Goal: Information Seeking & Learning: Learn about a topic

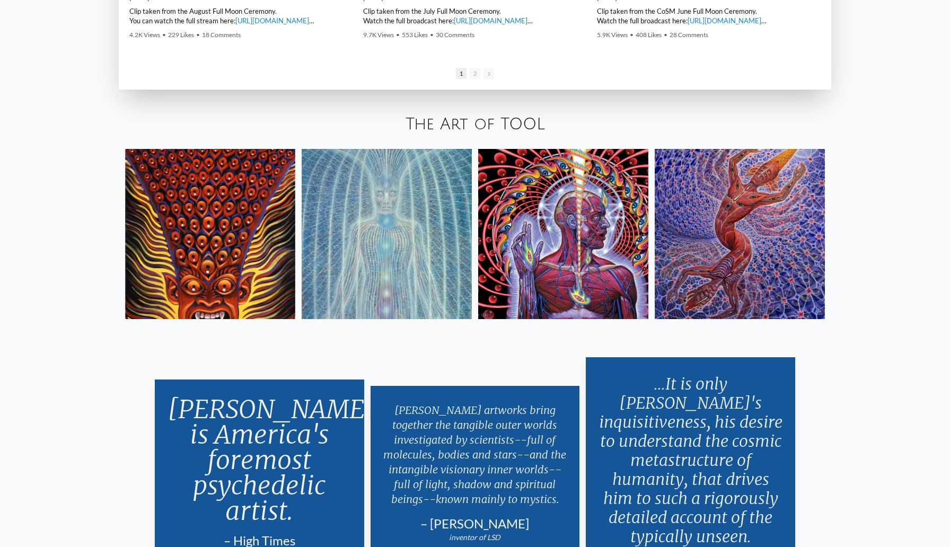
scroll to position [2131, 0]
click at [486, 125] on link "The Art of TOOL" at bounding box center [475, 124] width 139 height 18
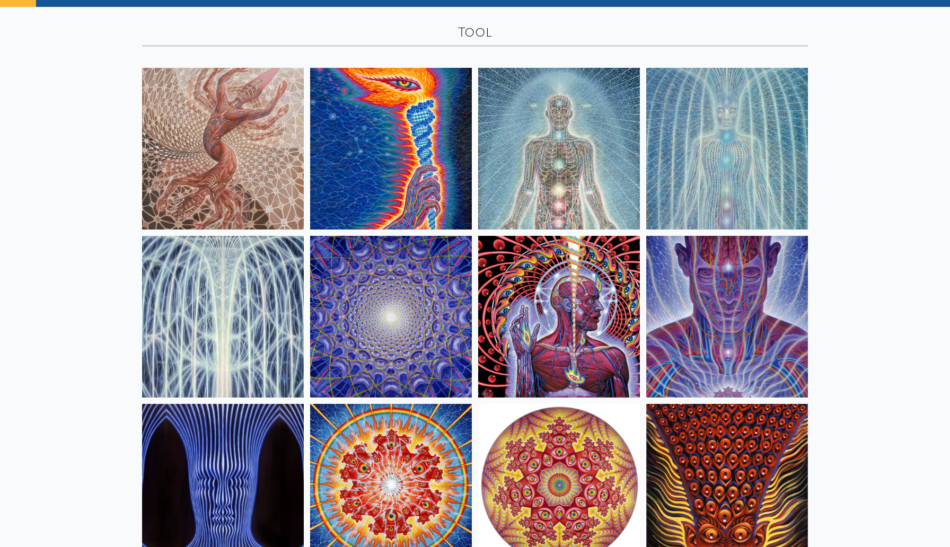
scroll to position [50, 0]
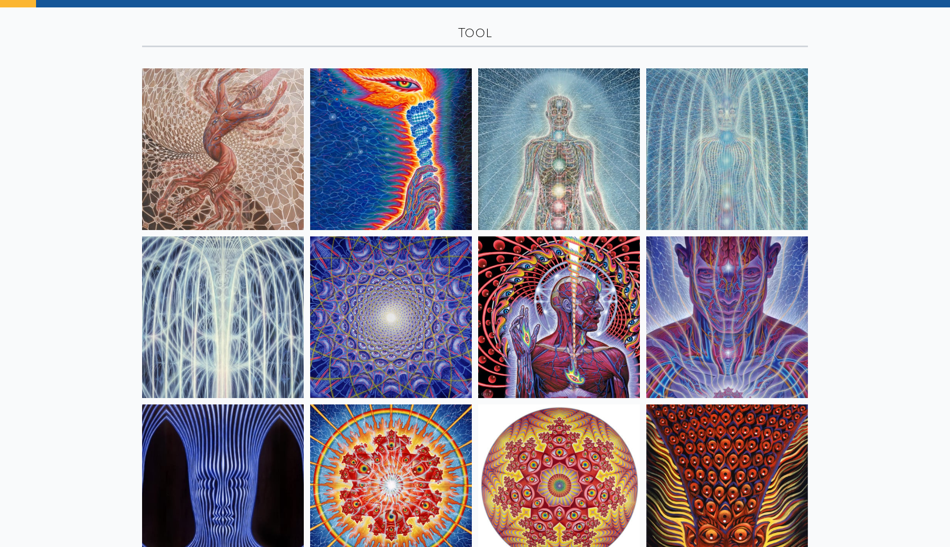
click at [762, 290] on img at bounding box center [727, 318] width 162 height 162
click at [421, 159] on img at bounding box center [391, 149] width 162 height 162
click at [586, 195] on img at bounding box center [559, 149] width 162 height 162
click at [723, 202] on img at bounding box center [727, 149] width 162 height 162
click at [261, 347] on img at bounding box center [223, 318] width 162 height 162
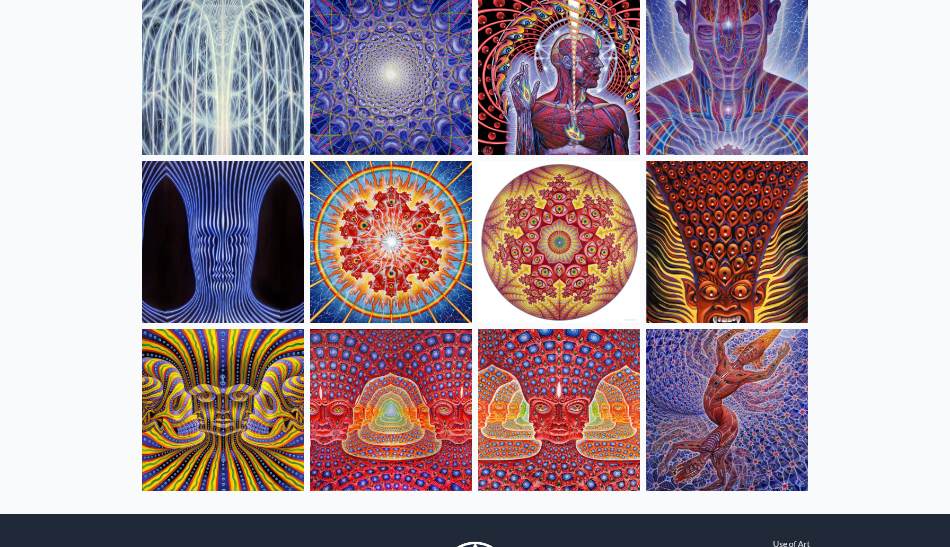
scroll to position [293, 0]
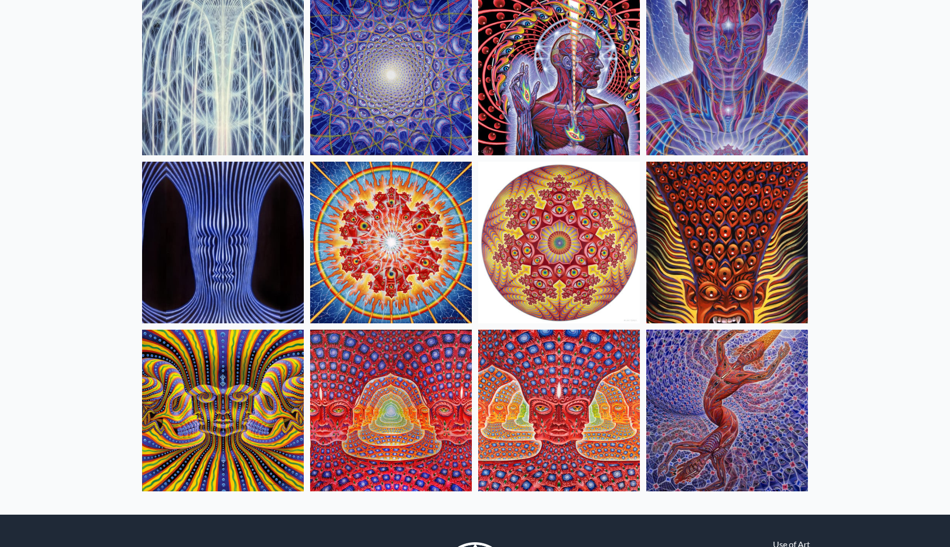
click at [421, 430] on img at bounding box center [391, 411] width 162 height 162
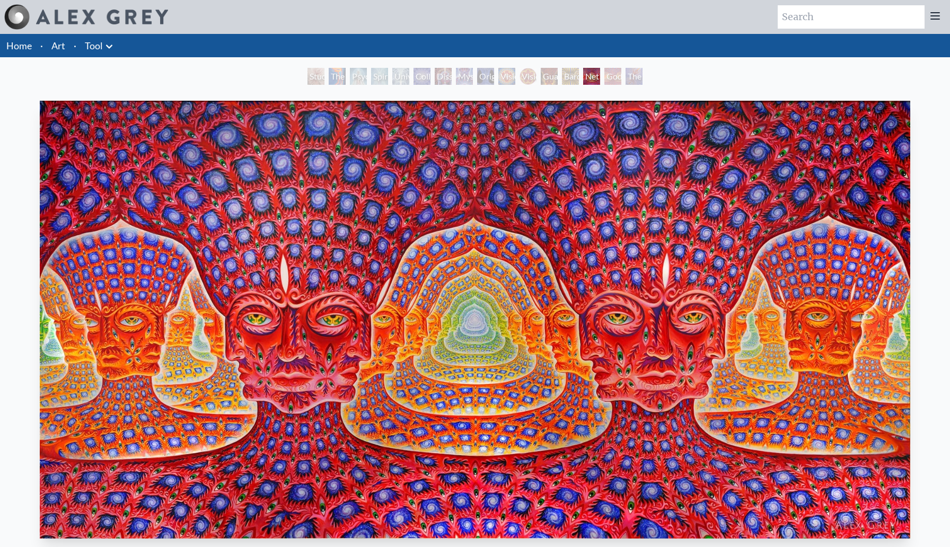
click at [308, 76] on div "Study for the Great Turn" at bounding box center [316, 76] width 17 height 17
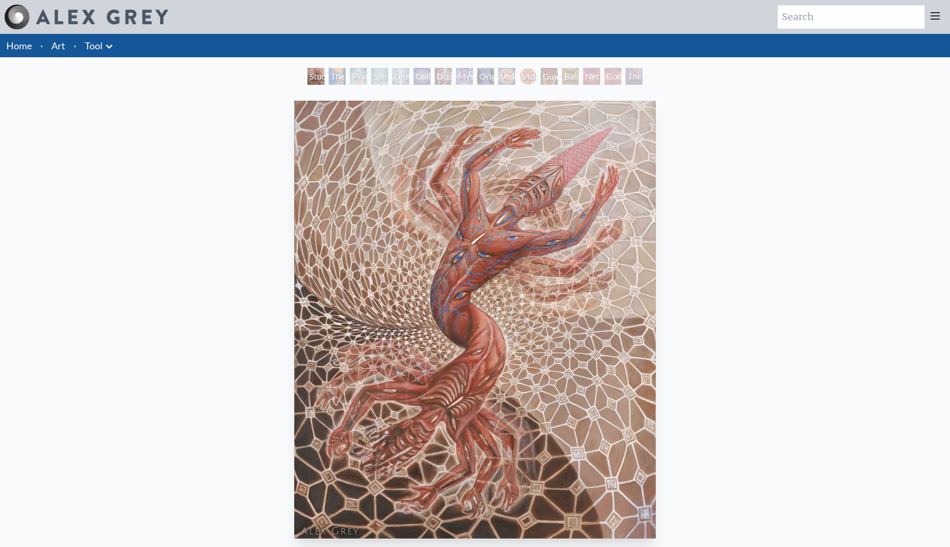
click at [350, 74] on div "Psychic Energy System" at bounding box center [358, 76] width 17 height 17
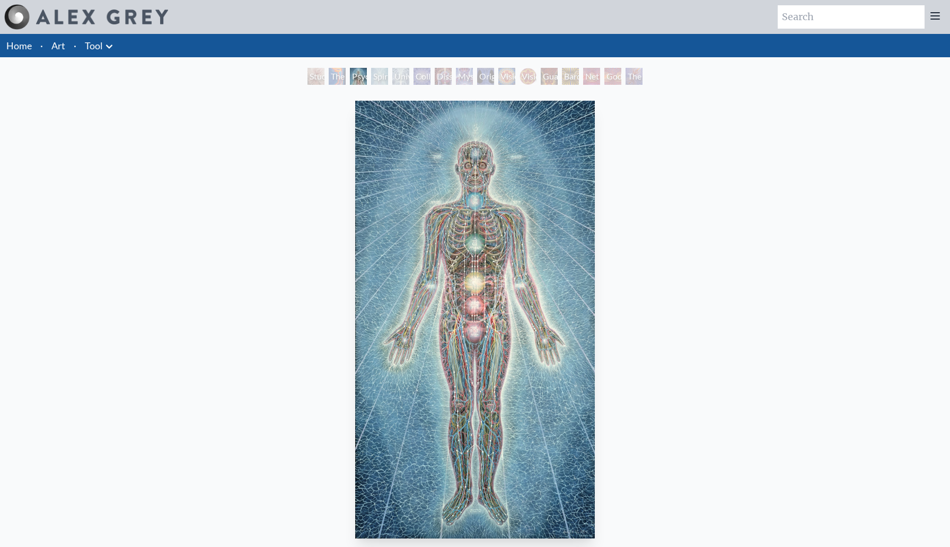
click at [308, 75] on div "Study for the Great Turn" at bounding box center [316, 76] width 17 height 17
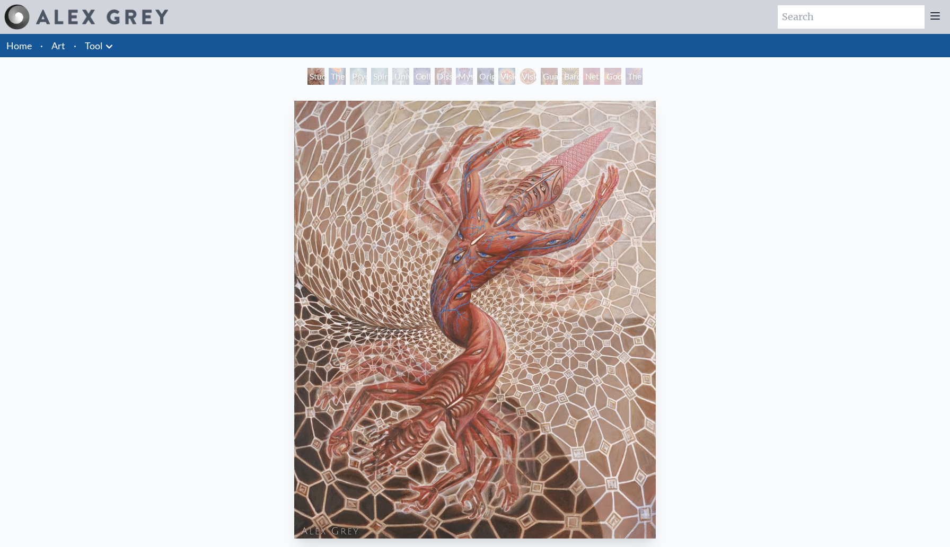
click at [338, 78] on div "The Torch" at bounding box center [337, 76] width 17 height 17
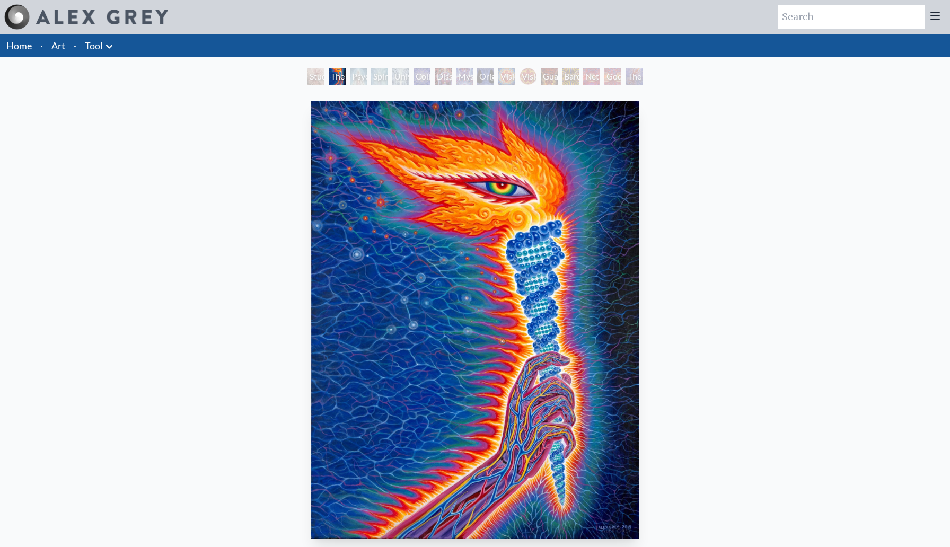
click at [402, 76] on div "Universal Mind Lattice" at bounding box center [400, 76] width 17 height 17
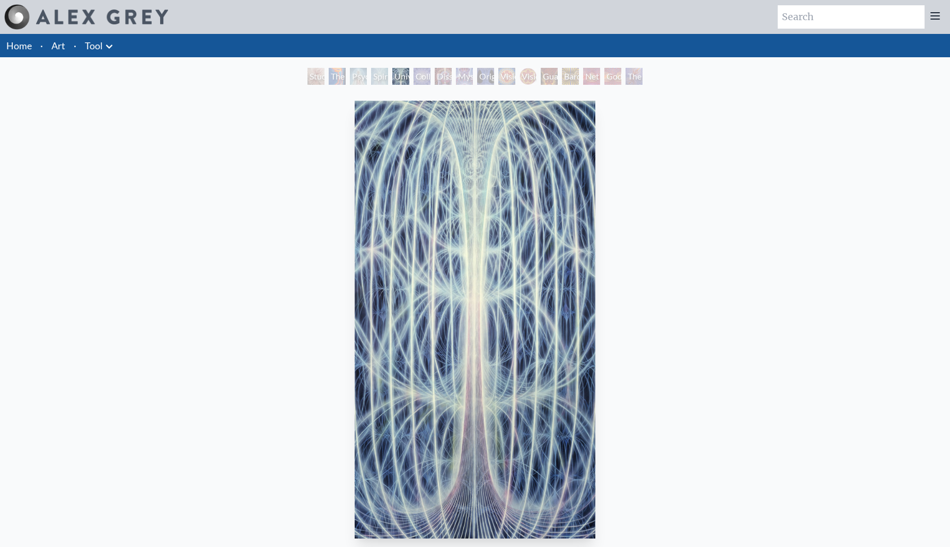
click at [445, 80] on div "Dissectional Art for Tool's Lateralus CD" at bounding box center [443, 76] width 17 height 17
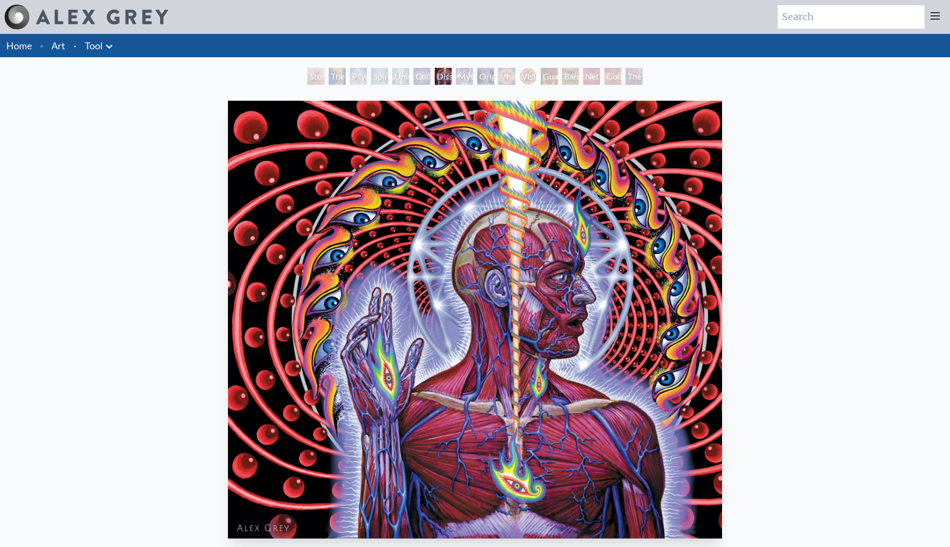
click at [424, 75] on div "Collective Vision" at bounding box center [422, 76] width 17 height 17
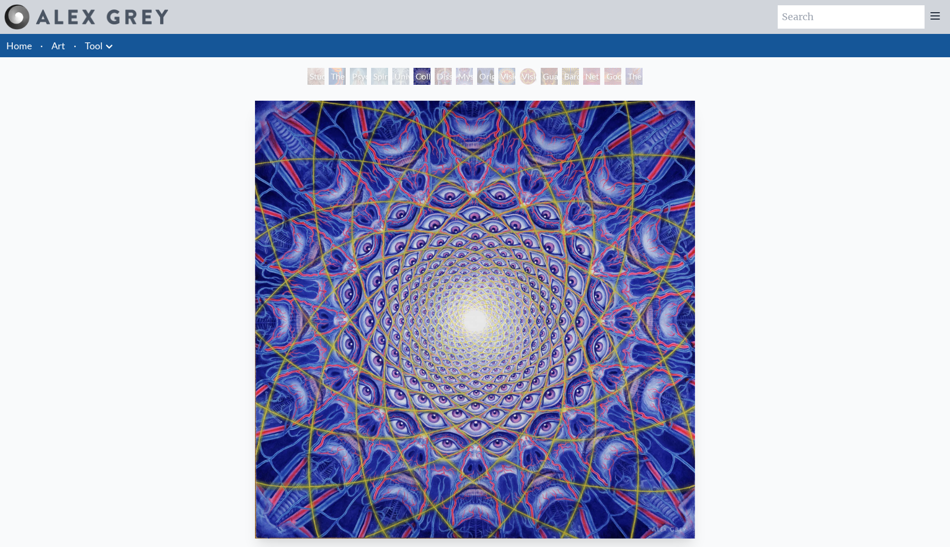
click at [467, 78] on div "Mystic Eye" at bounding box center [464, 76] width 17 height 17
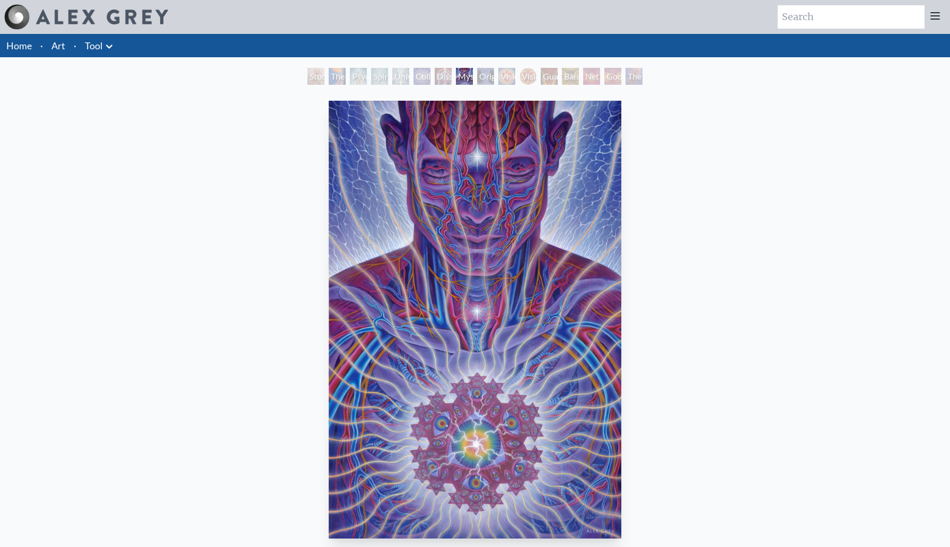
click at [491, 80] on div "Original Face" at bounding box center [485, 76] width 17 height 17
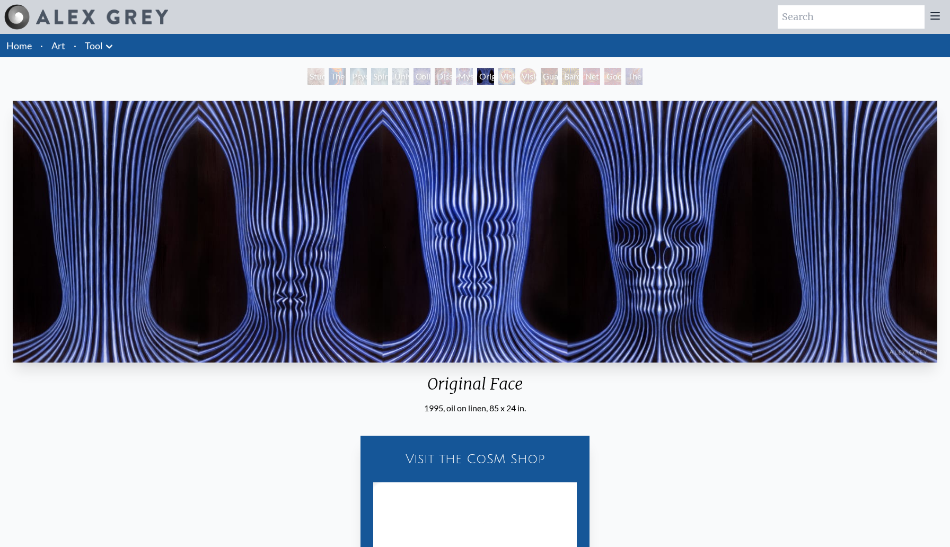
click at [526, 77] on div "Vision Crystal Tondo" at bounding box center [528, 76] width 17 height 17
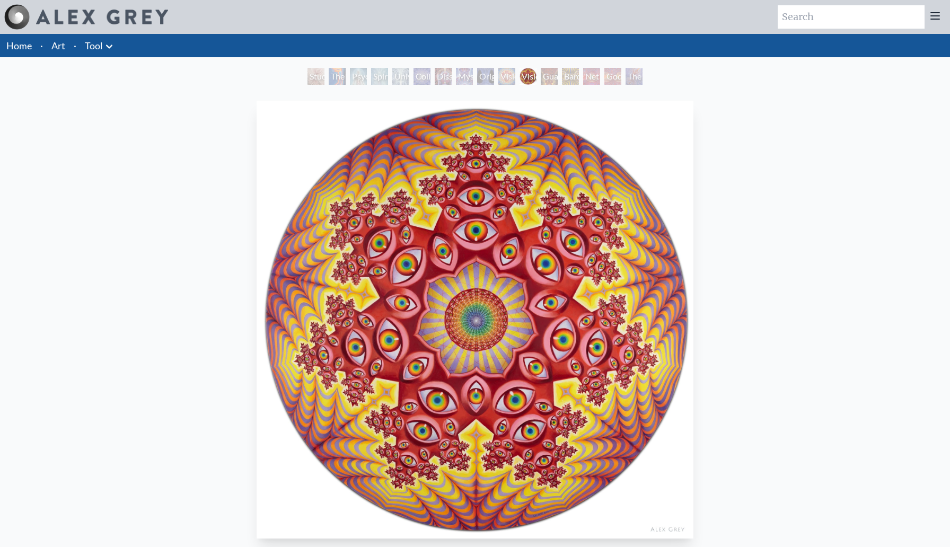
click at [549, 73] on div "Guardian of Infinite Vision" at bounding box center [549, 76] width 17 height 17
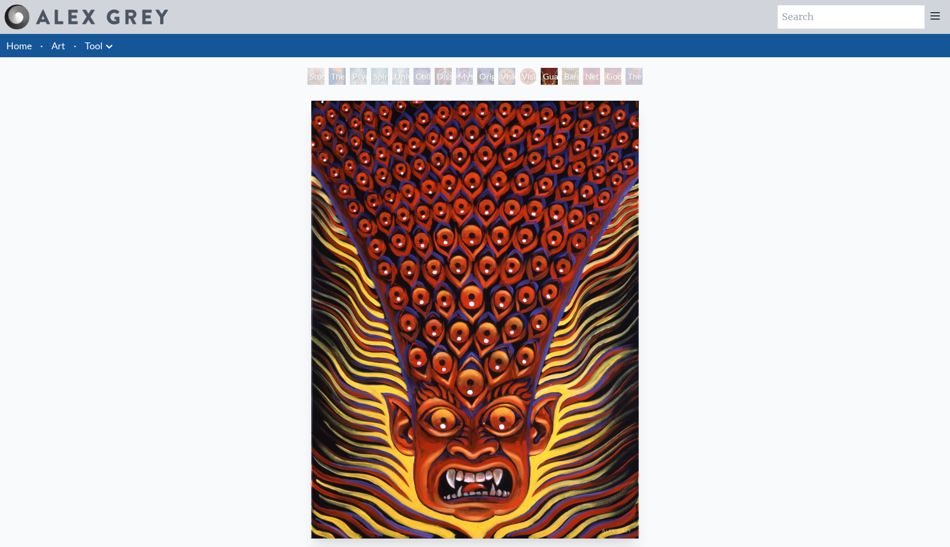
click at [533, 73] on div "Vision Crystal Tondo" at bounding box center [528, 76] width 17 height 17
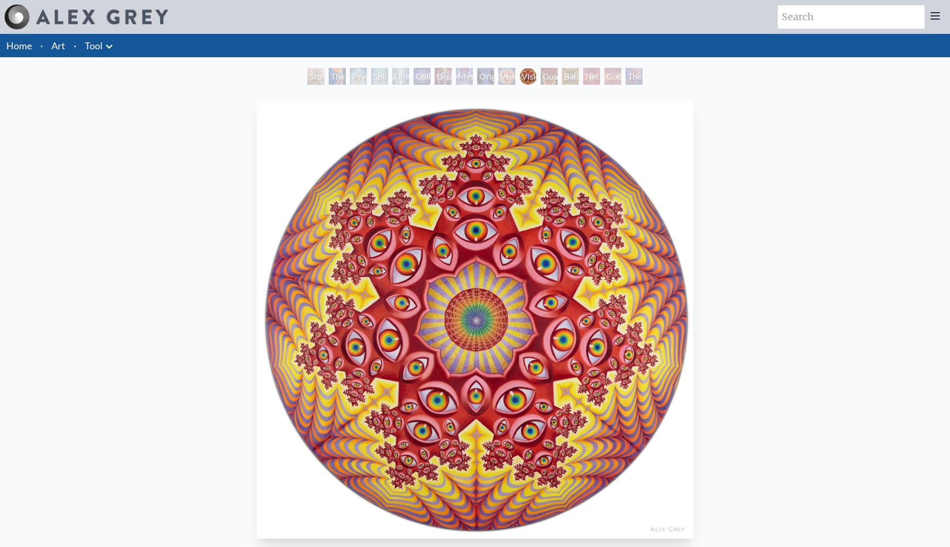
click at [567, 77] on div "Bardo Being" at bounding box center [570, 76] width 17 height 17
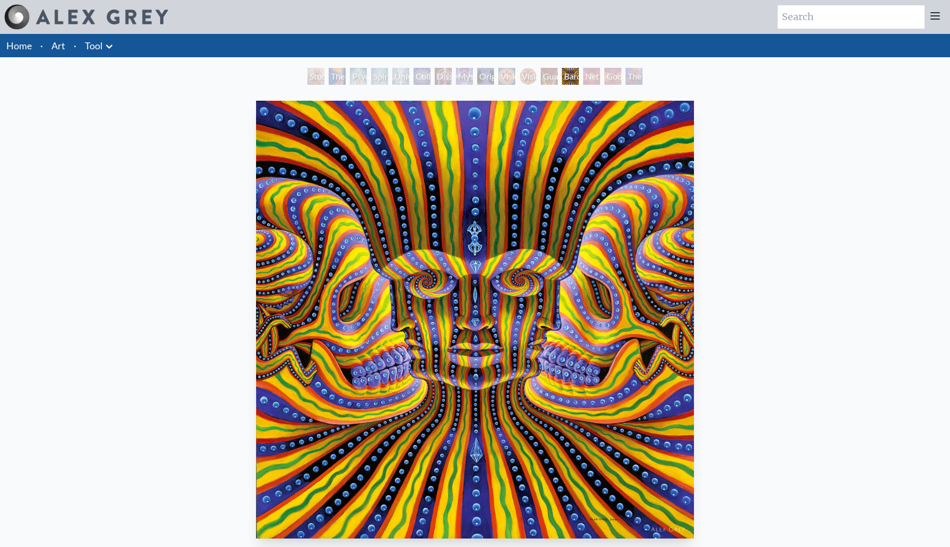
click at [593, 78] on div "Net of Being" at bounding box center [591, 76] width 17 height 17
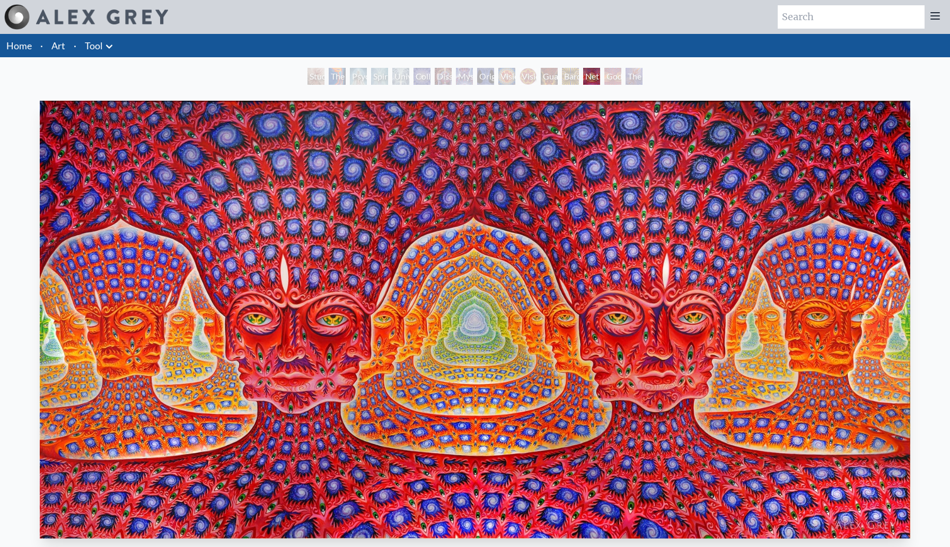
click at [626, 80] on div "The Great Turn" at bounding box center [634, 76] width 17 height 17
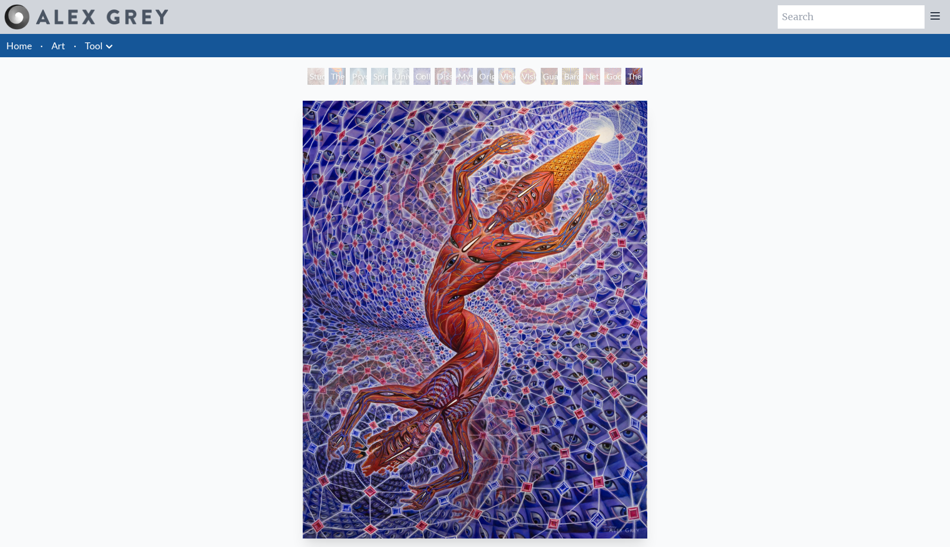
click at [446, 78] on div "Dissectional Art for Tool's Lateralus CD" at bounding box center [443, 76] width 17 height 17
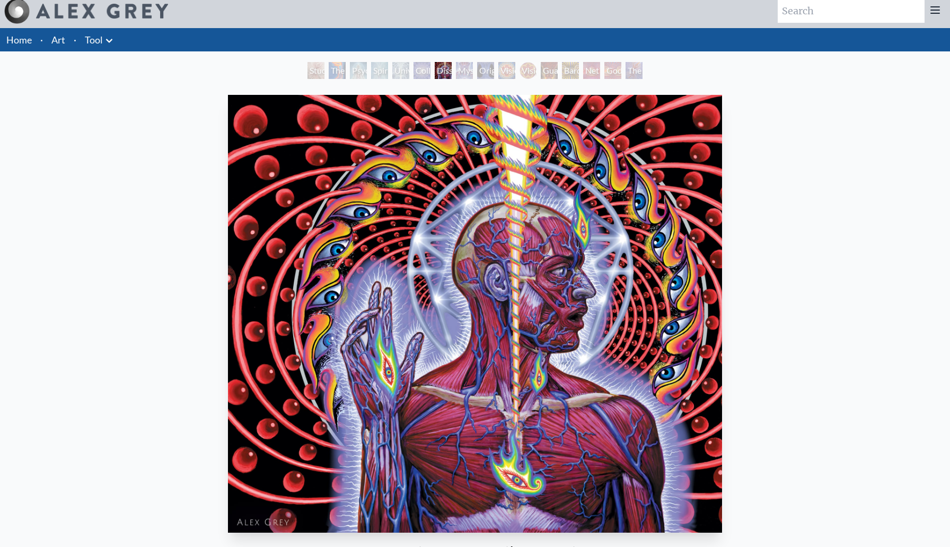
scroll to position [3, 0]
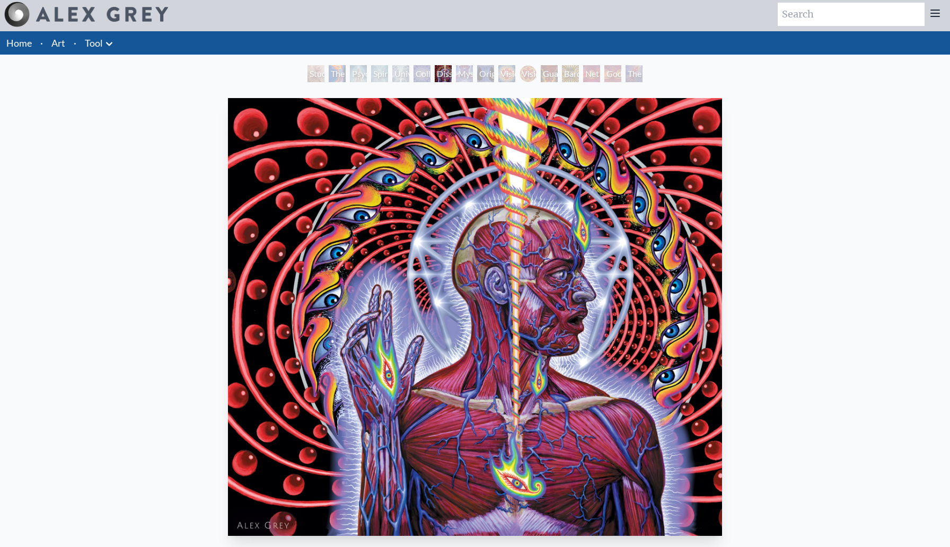
click at [340, 76] on div "The Torch" at bounding box center [337, 73] width 17 height 17
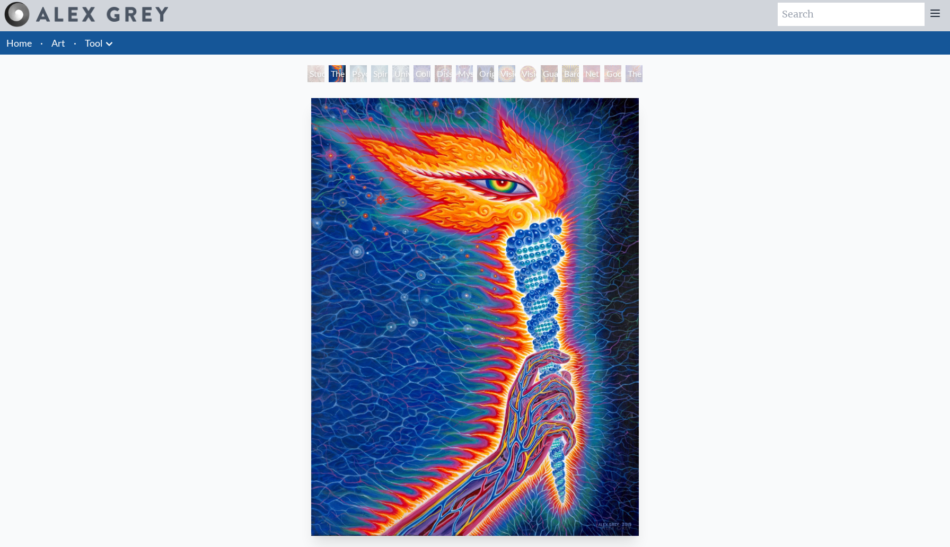
click at [117, 19] on img at bounding box center [102, 14] width 132 height 15
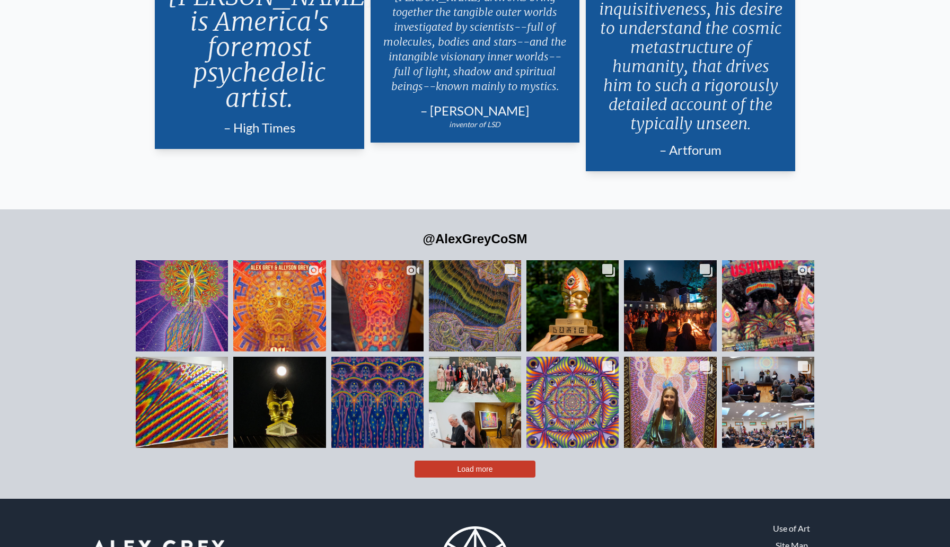
scroll to position [2570, 0]
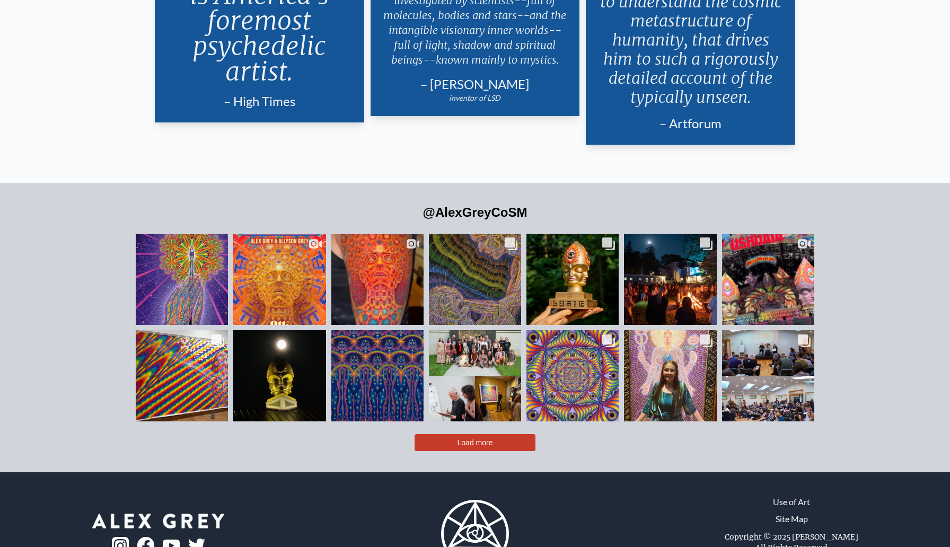
click at [482, 439] on span "Load more" at bounding box center [476, 443] width 36 height 8
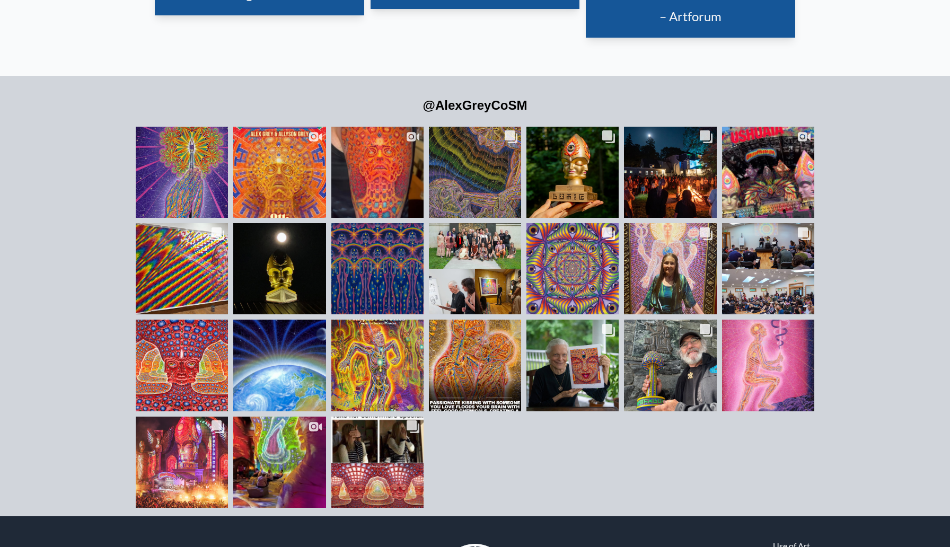
scroll to position [2751, 0]
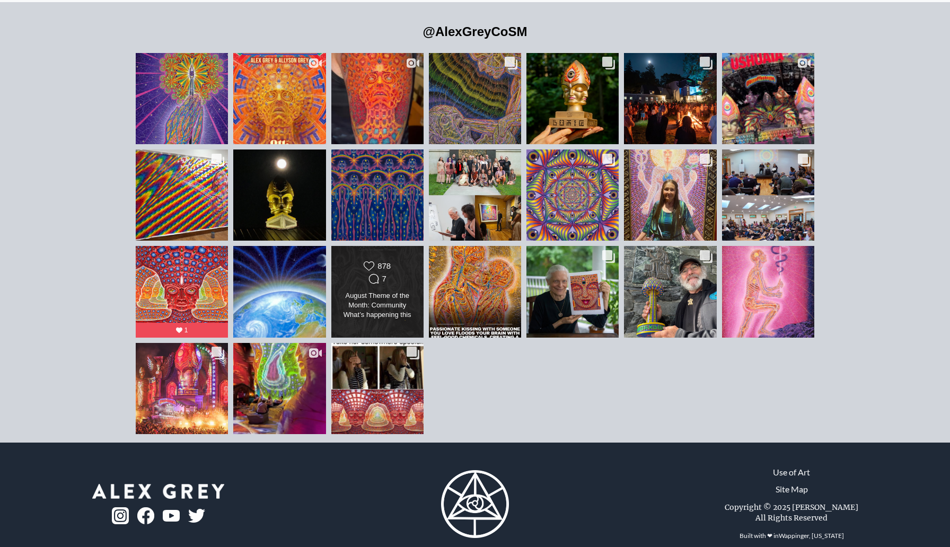
click at [390, 272] on div "Likes Count 878 Comments Count 7 August Theme of the Month: Community What’s ha…" at bounding box center [377, 292] width 75 height 62
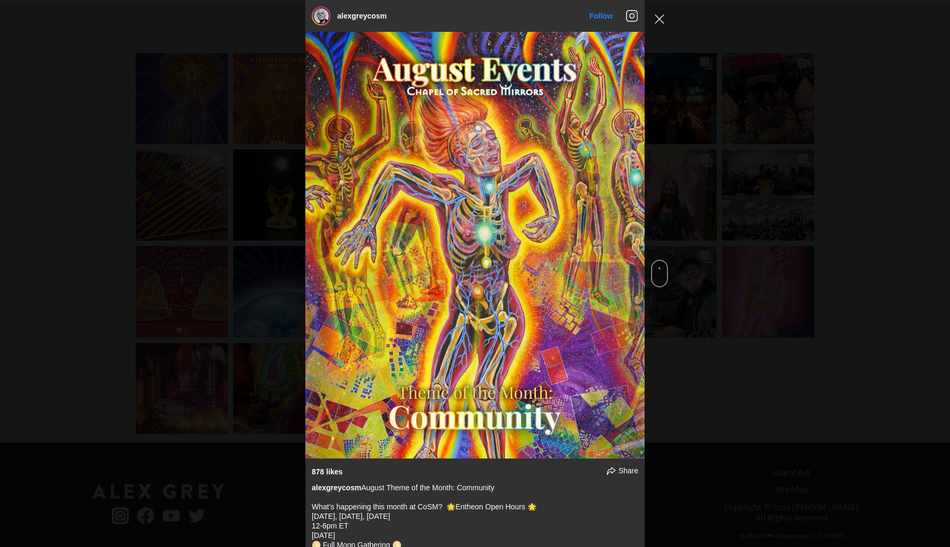
click at [782, 359] on div "alexgreycosm Follow" at bounding box center [475, 273] width 950 height 547
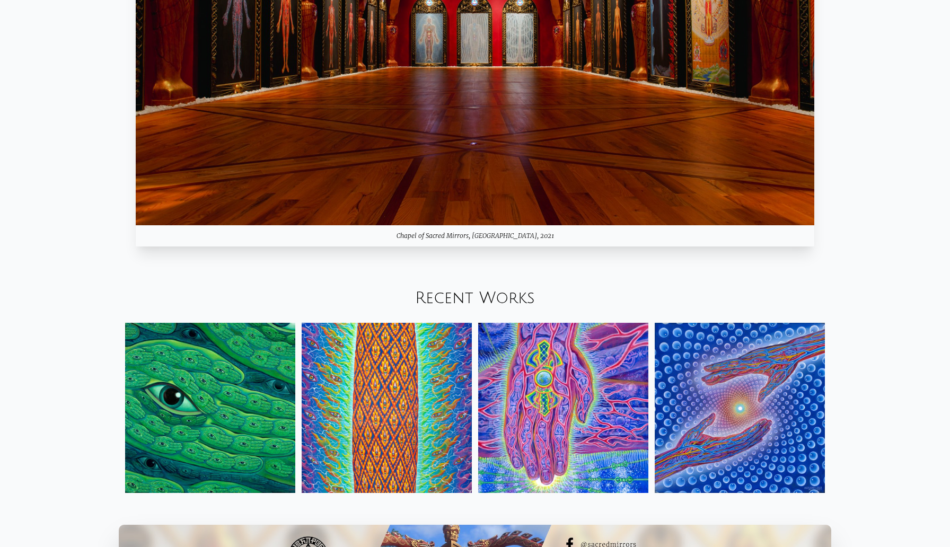
scroll to position [1302, 0]
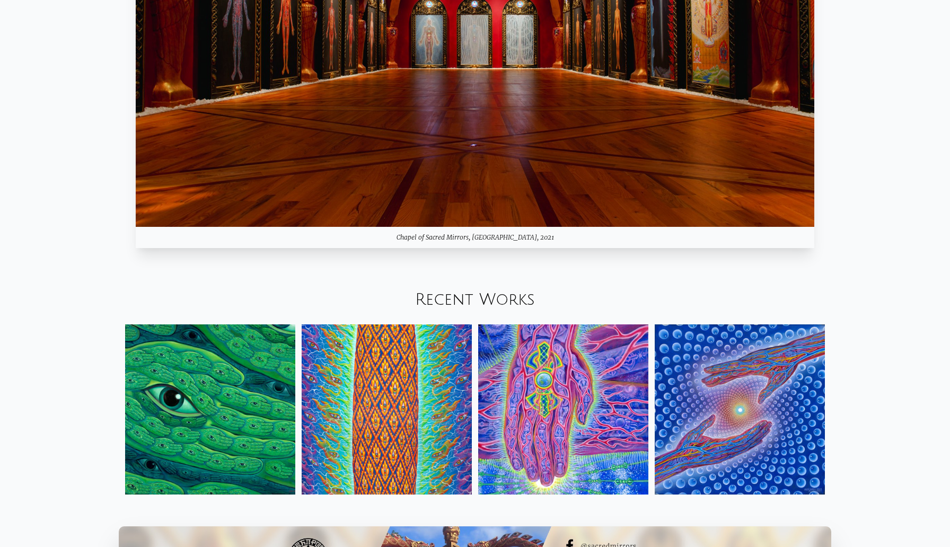
click at [488, 298] on link "Recent Works" at bounding box center [475, 300] width 120 height 18
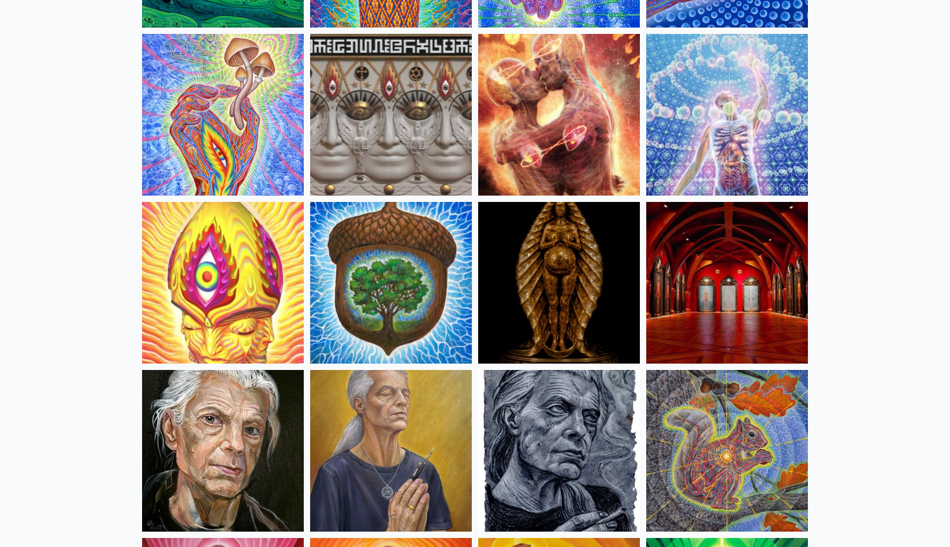
scroll to position [255, 0]
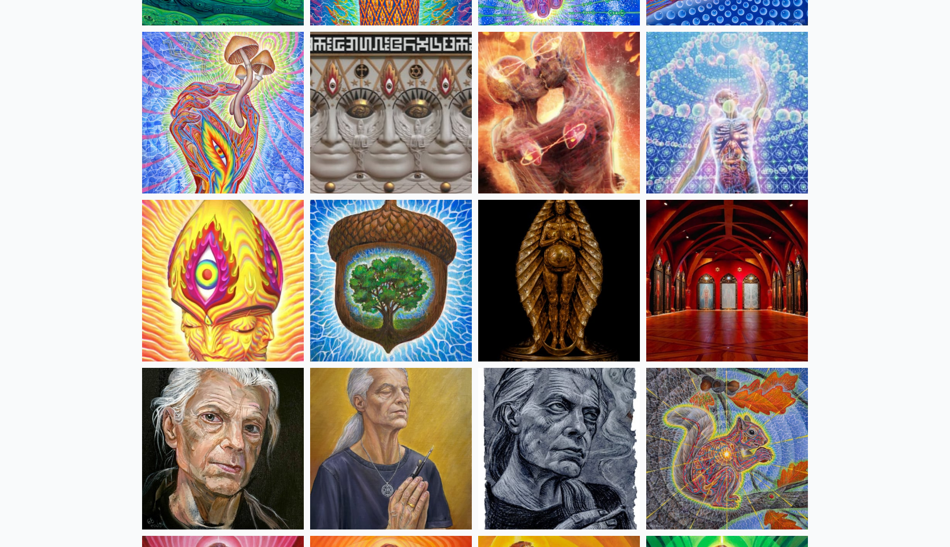
click at [564, 132] on img at bounding box center [559, 113] width 162 height 162
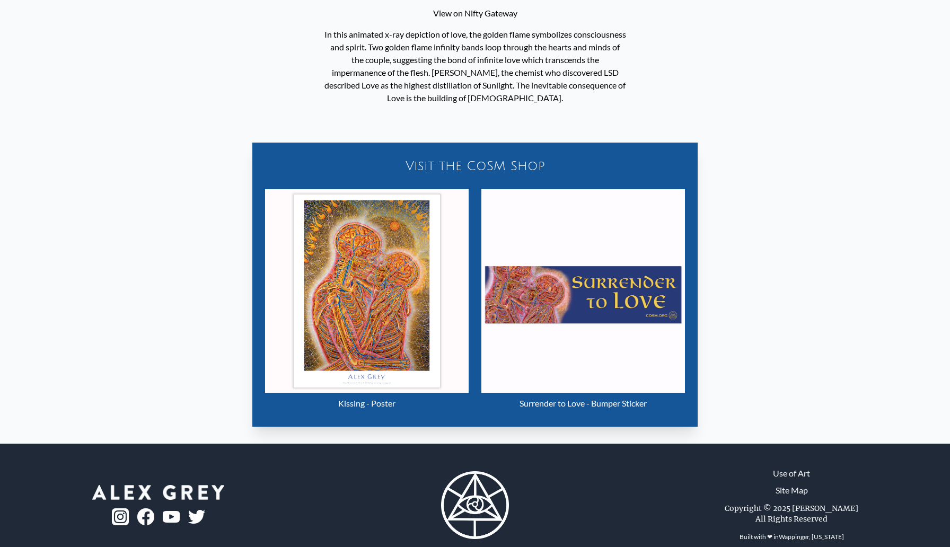
scroll to position [492, 0]
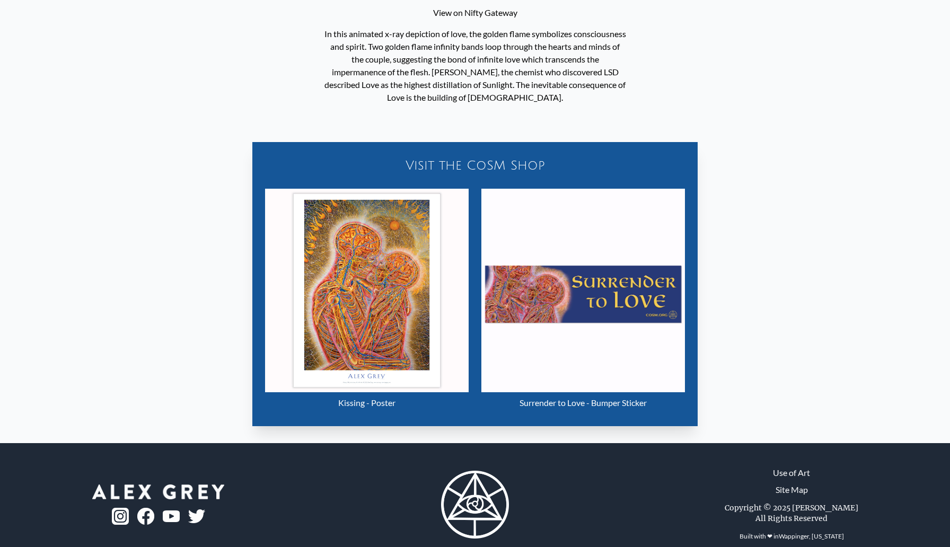
click at [405, 263] on img "2 / 4" at bounding box center [367, 291] width 204 height 204
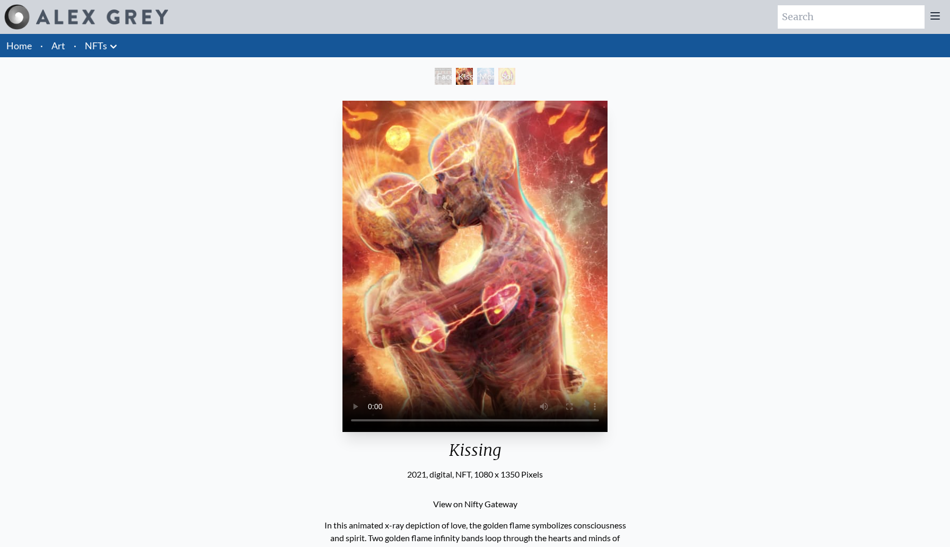
click at [468, 75] on div "Kissing" at bounding box center [464, 76] width 17 height 17
click at [435, 76] on div "Faces of Entheon" at bounding box center [443, 76] width 17 height 17
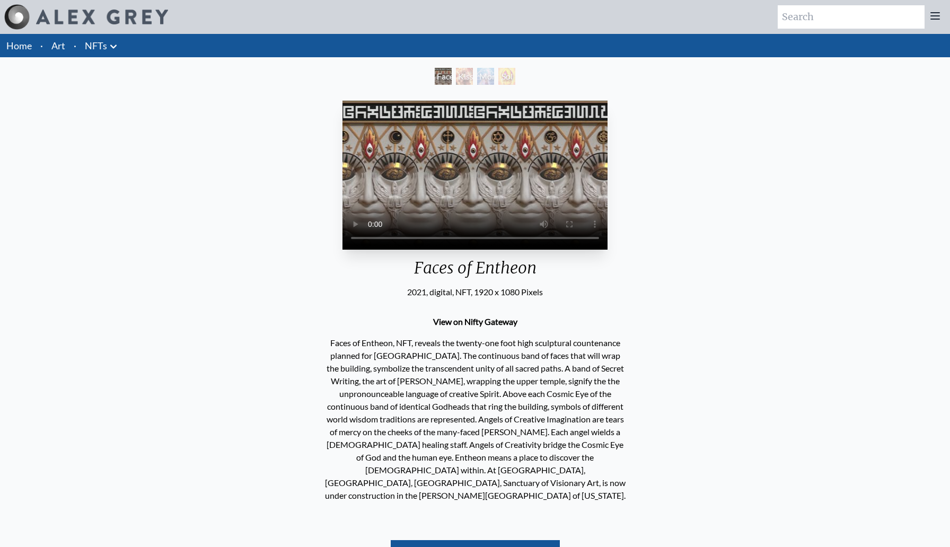
click at [515, 77] on div "Sol Invictus" at bounding box center [506, 76] width 17 height 17
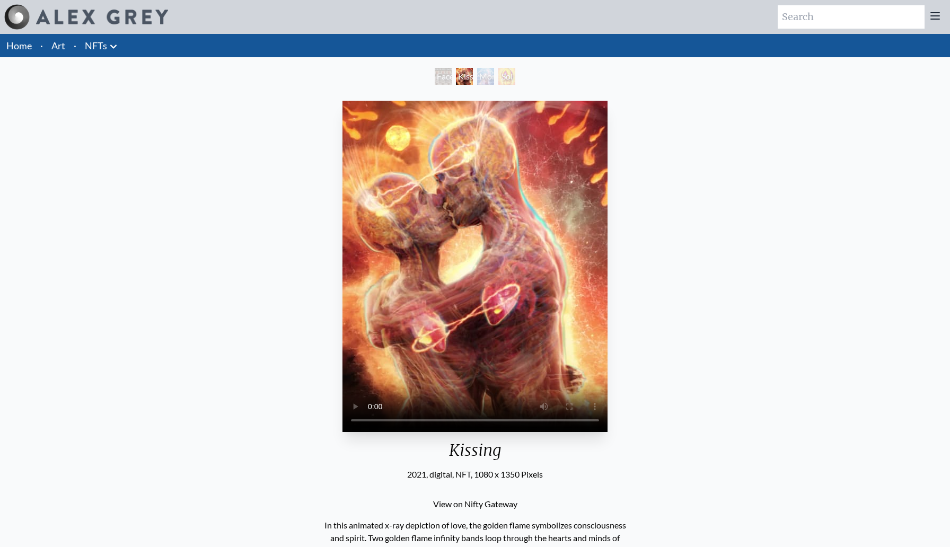
scroll to position [19, 0]
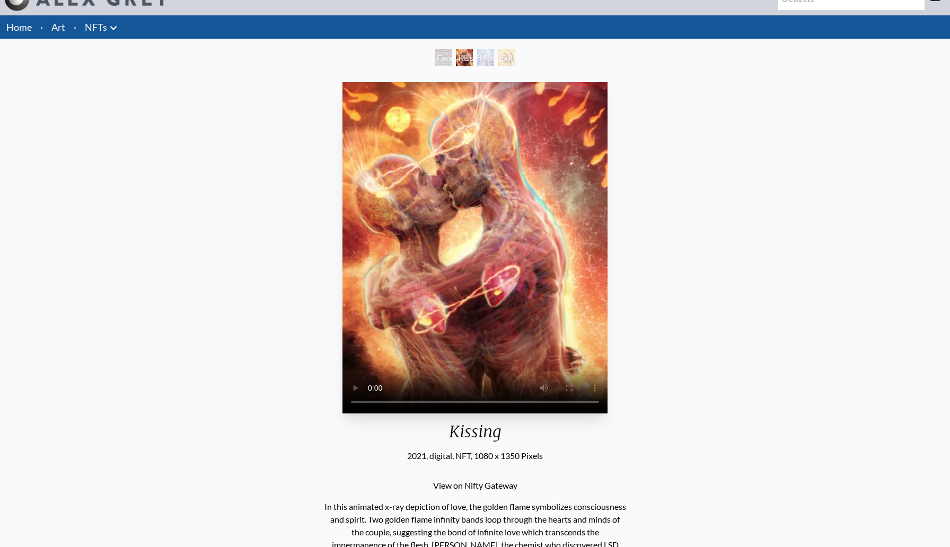
click at [60, 30] on link "Art" at bounding box center [58, 27] width 14 height 15
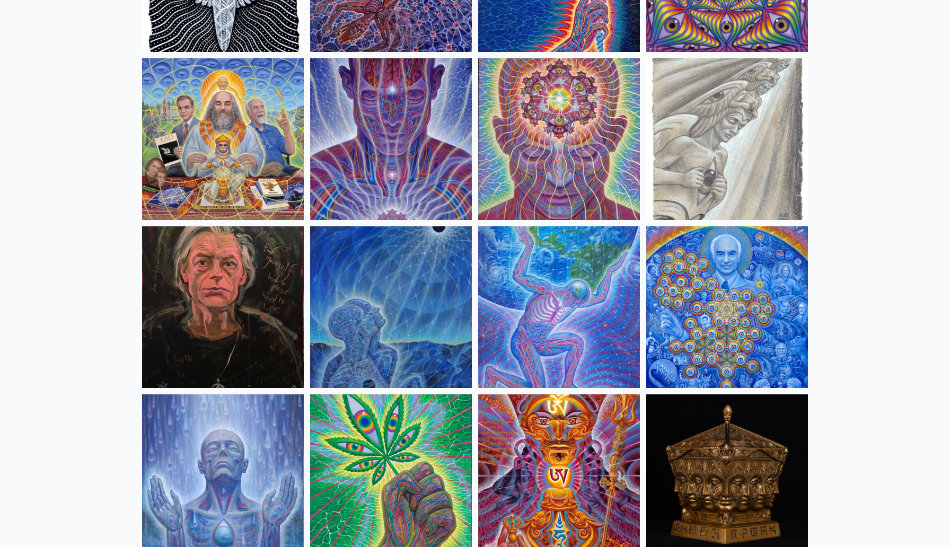
scroll to position [1239, 0]
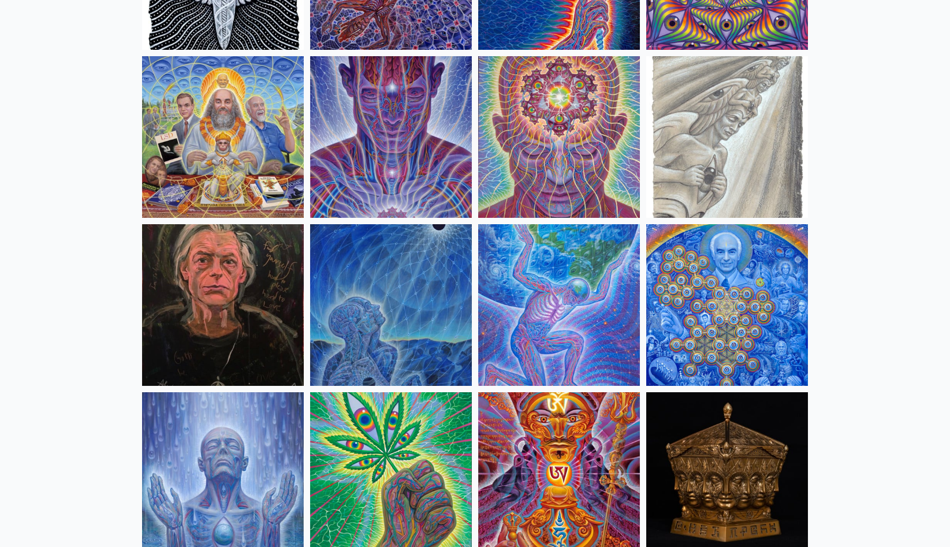
click at [585, 292] on img at bounding box center [559, 305] width 162 height 162
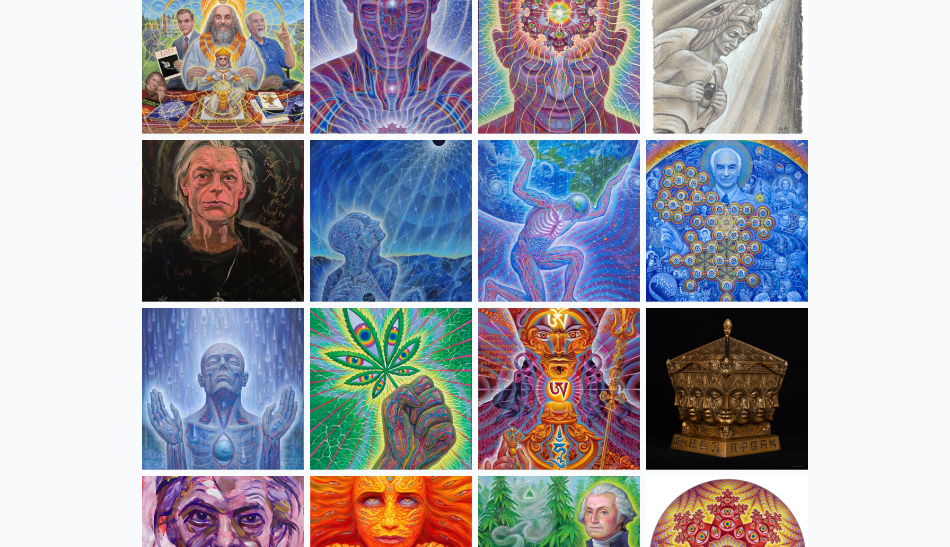
scroll to position [1325, 0]
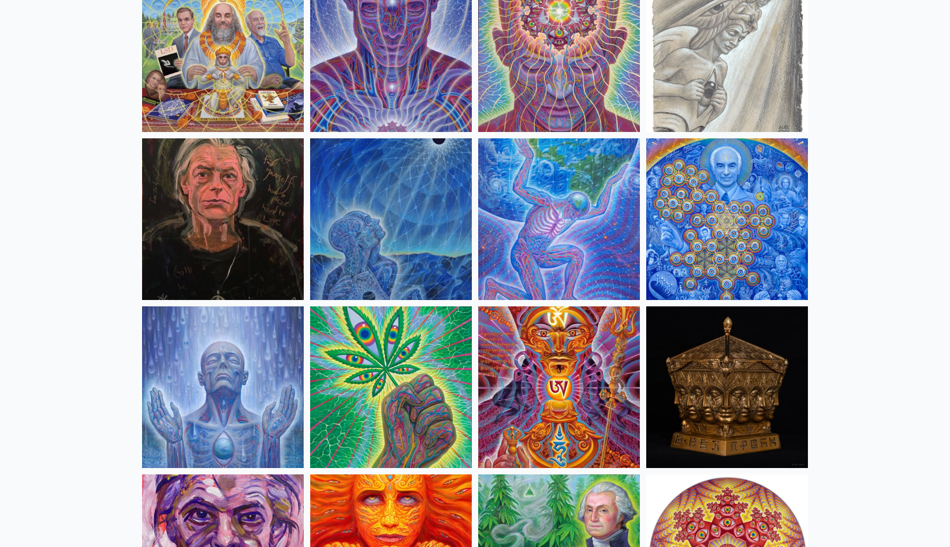
click at [422, 226] on img at bounding box center [391, 219] width 162 height 162
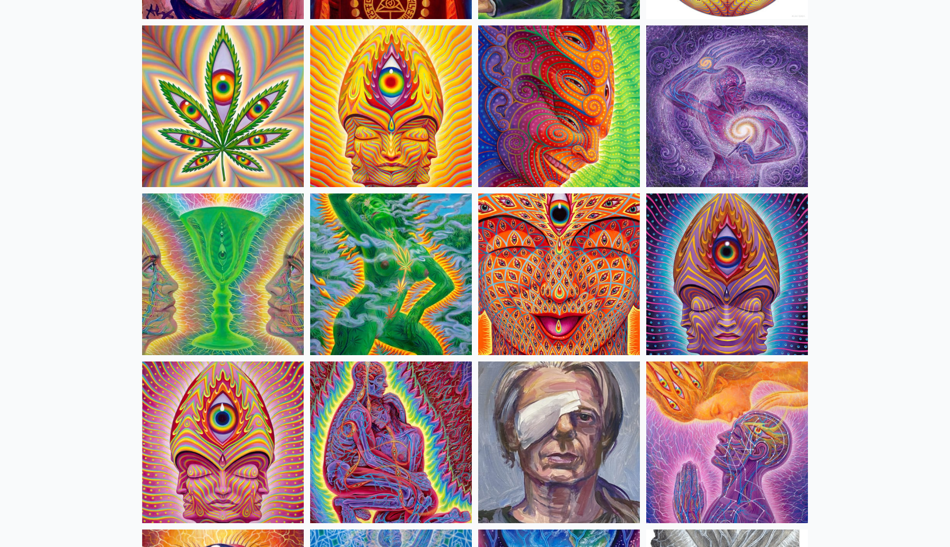
scroll to position [1944, 0]
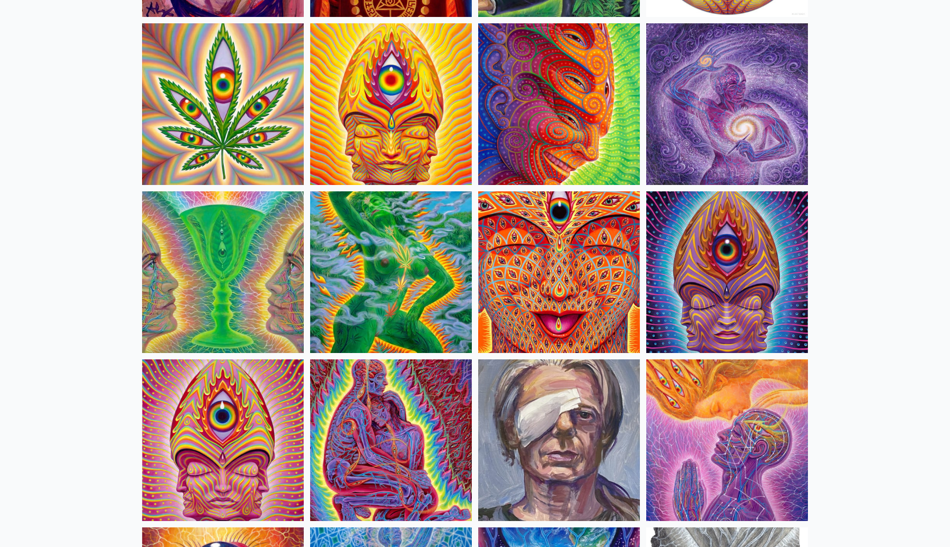
click at [710, 411] on img at bounding box center [727, 441] width 162 height 162
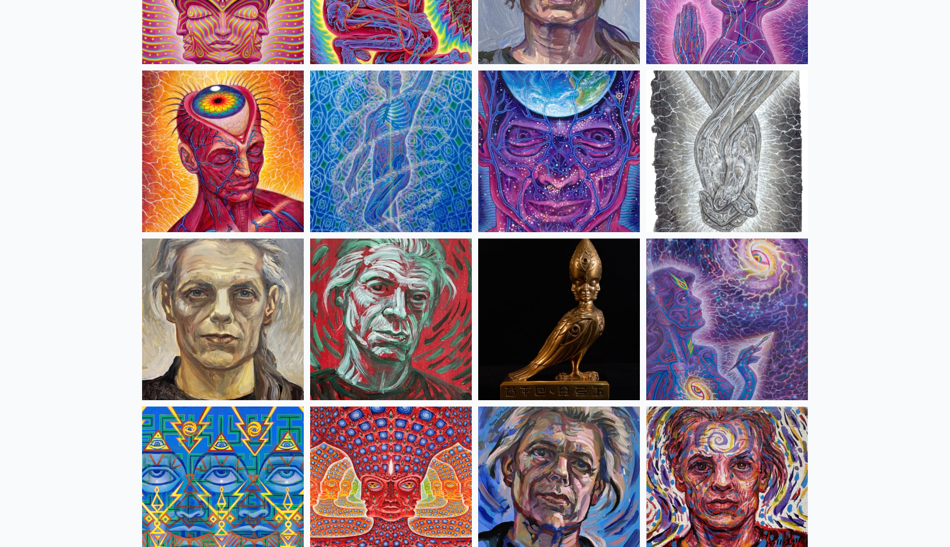
scroll to position [2403, 0]
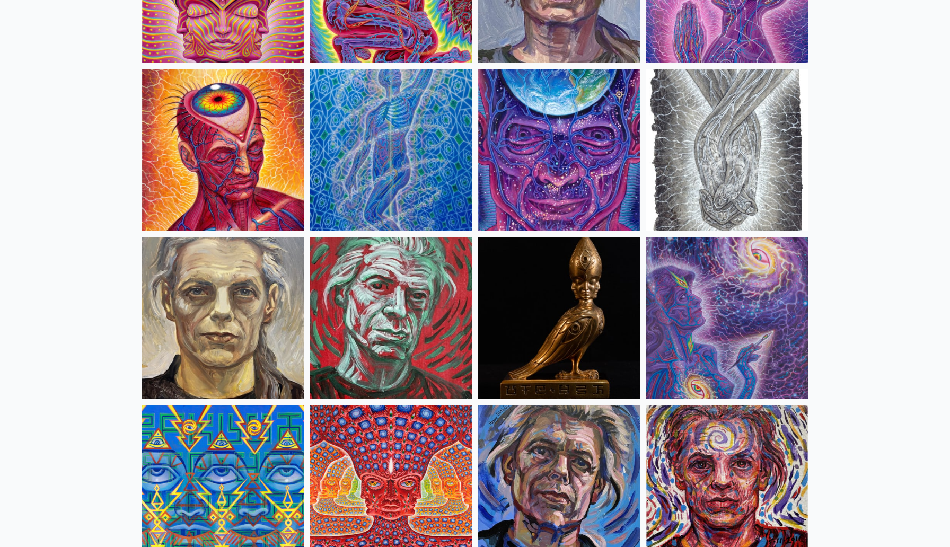
click at [766, 315] on img at bounding box center [727, 318] width 162 height 162
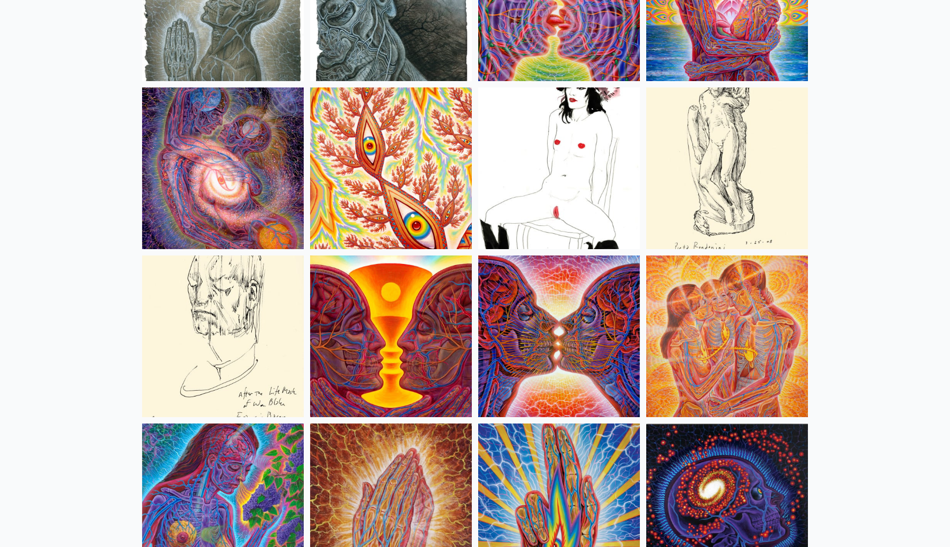
scroll to position [3592, 0]
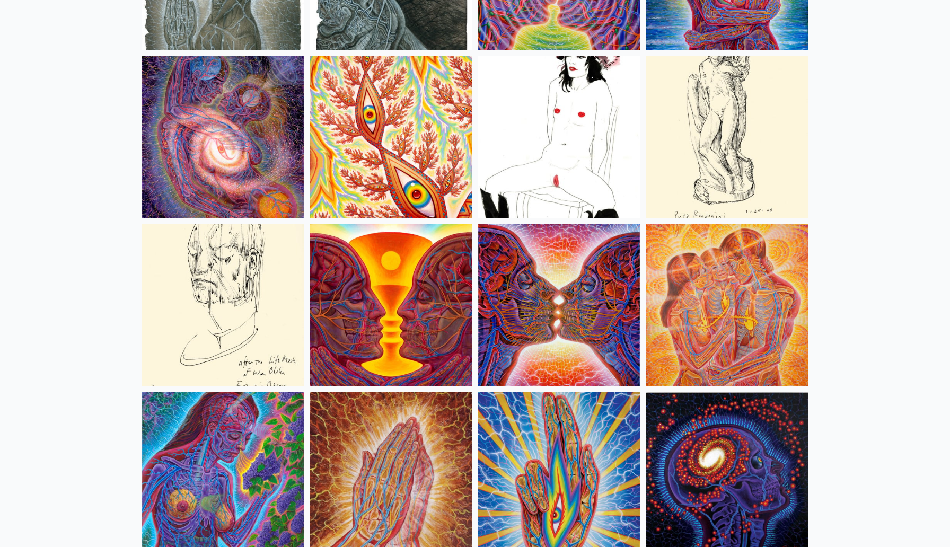
click at [210, 154] on img at bounding box center [223, 137] width 162 height 162
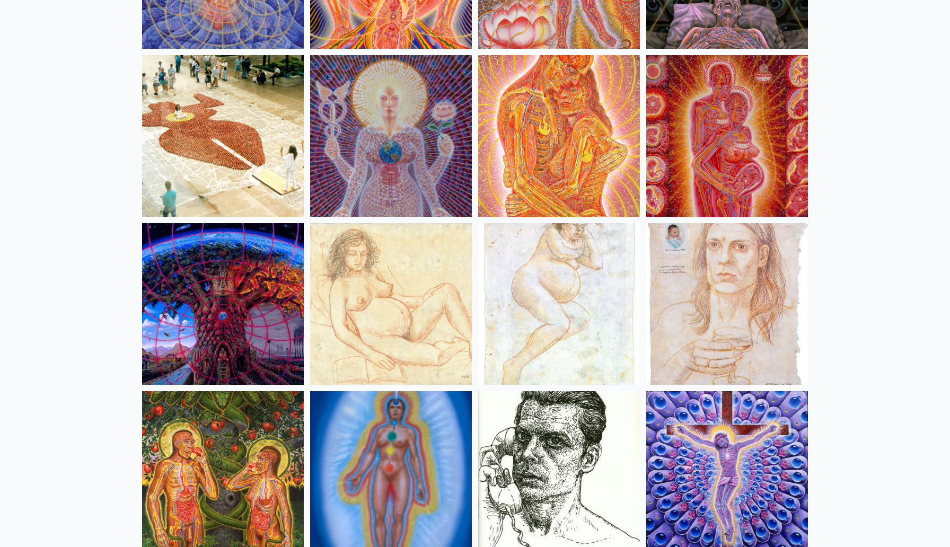
scroll to position [10159, 0]
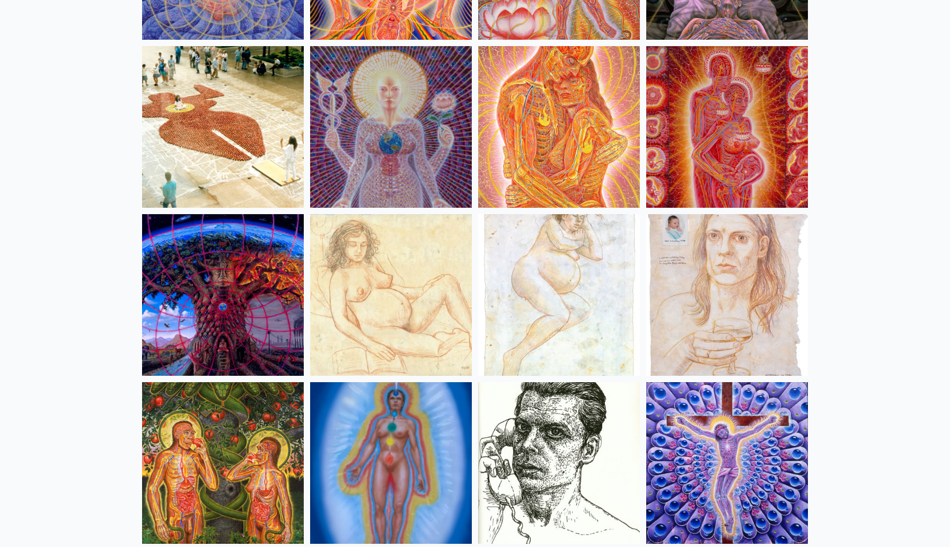
click at [573, 135] on img at bounding box center [559, 127] width 162 height 162
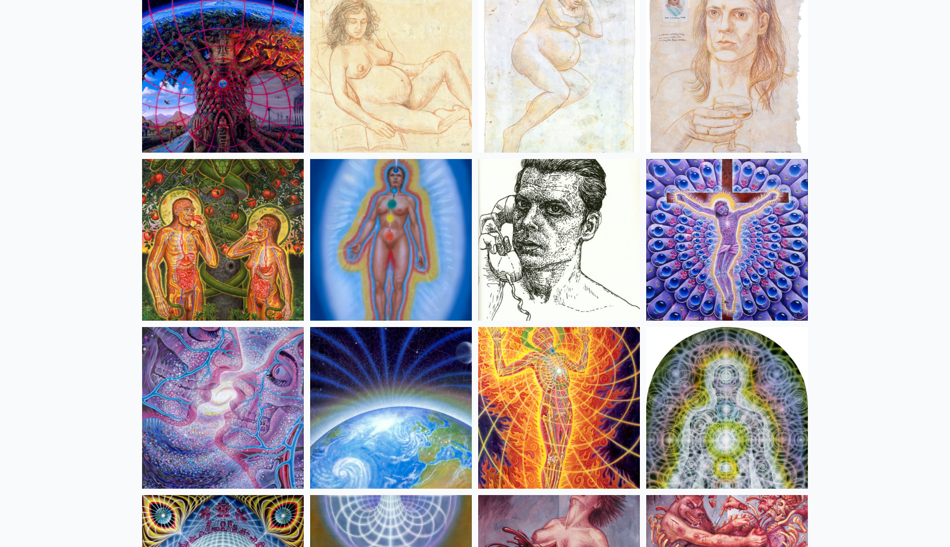
scroll to position [10386, 0]
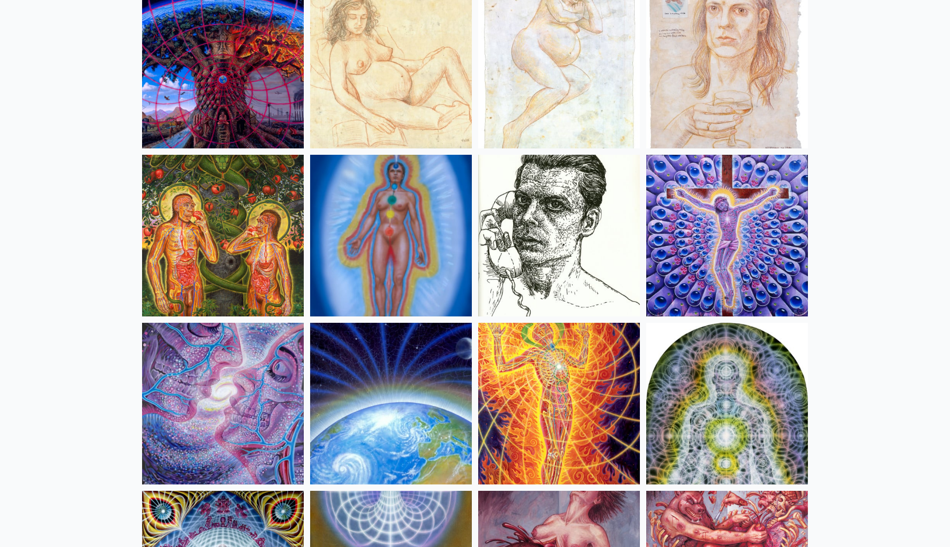
click at [421, 243] on img at bounding box center [391, 236] width 162 height 162
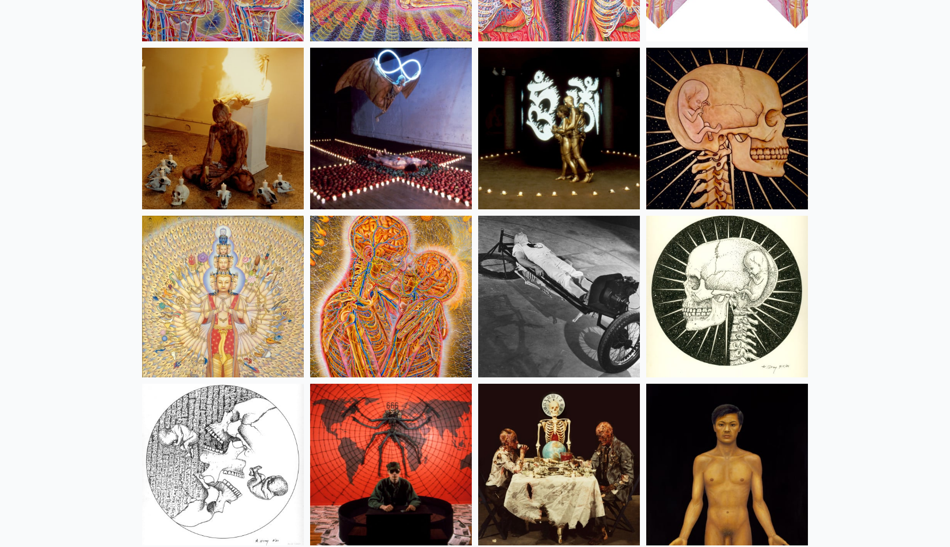
scroll to position [12007, 0]
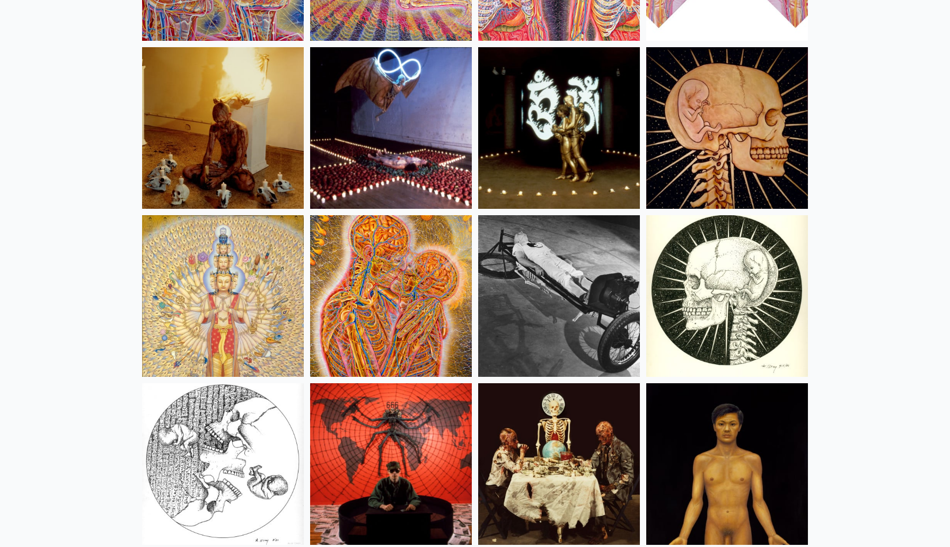
click at [424, 319] on img at bounding box center [391, 296] width 162 height 162
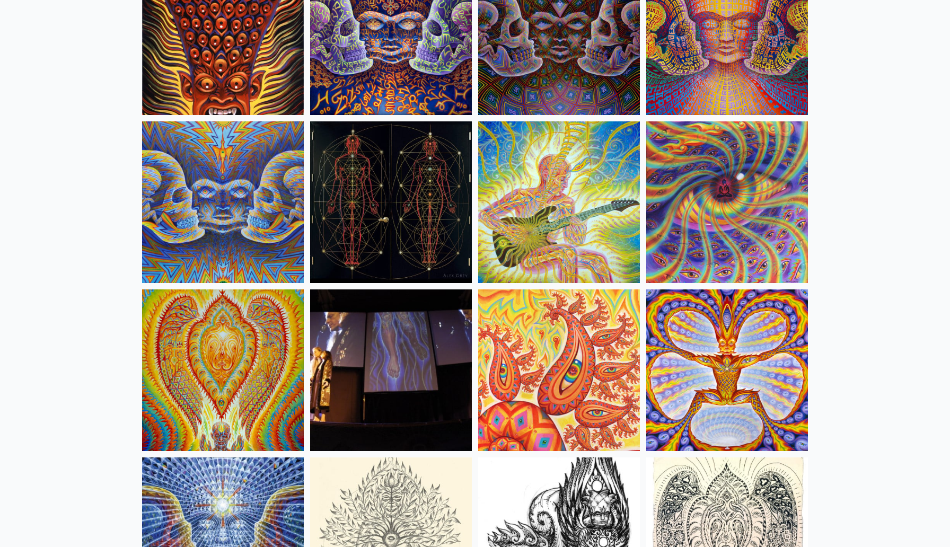
scroll to position [5287, 0]
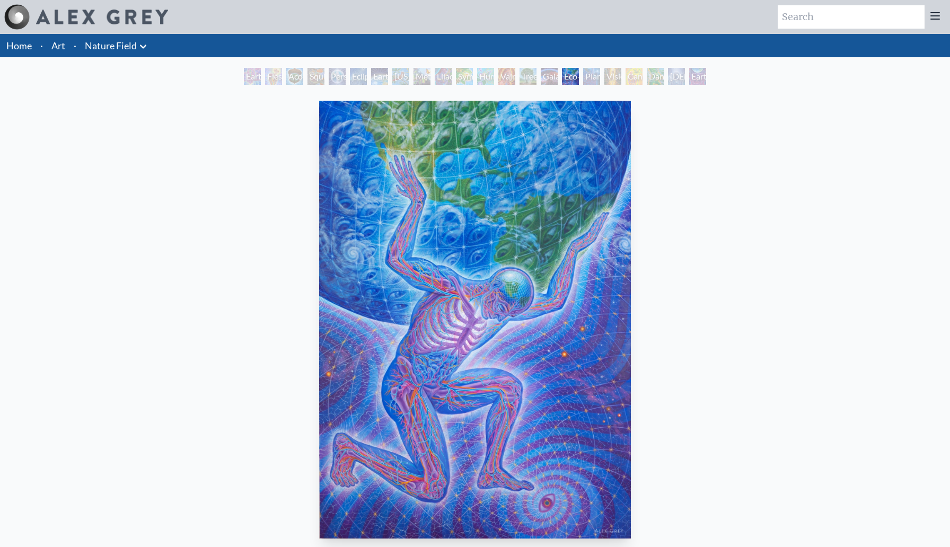
click at [617, 80] on div "Vision Tree" at bounding box center [613, 76] width 17 height 17
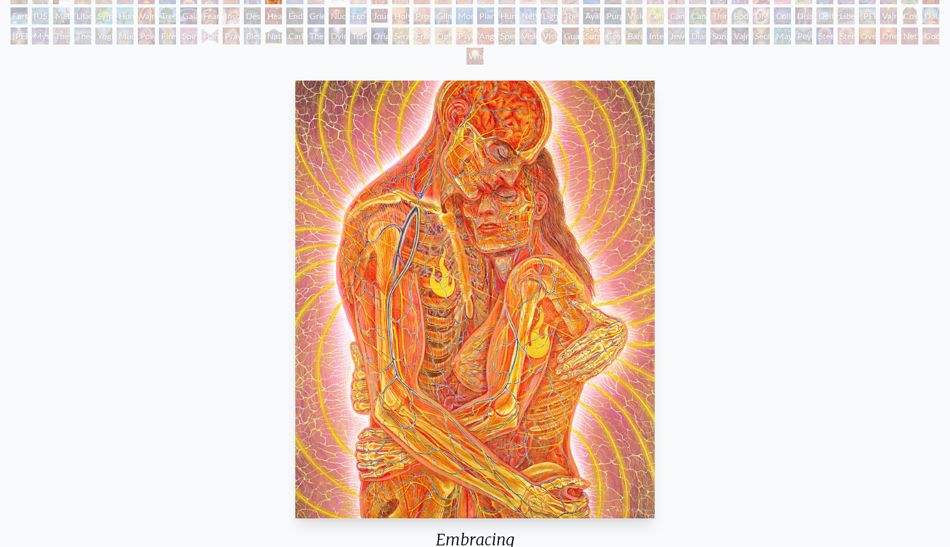
scroll to position [151, 0]
